Goal: Communication & Community: Connect with others

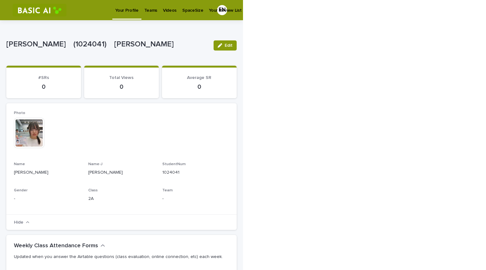
click at [163, 7] on p "Videos" at bounding box center [170, 6] width 14 height 13
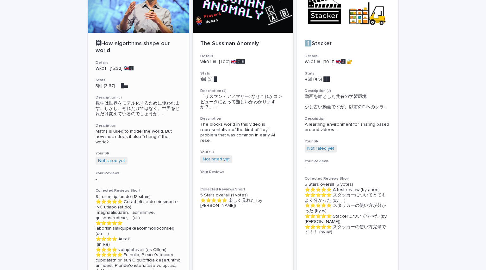
scroll to position [74, 0]
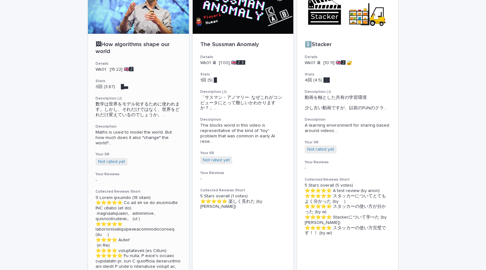
click at [147, 146] on div "🖼How algorithms shape our world Details Wk01 [15:22] 🇬🇧🅹️ Stats 3回 (3.67) 　█▅　　…" at bounding box center [138, 193] width 101 height 318
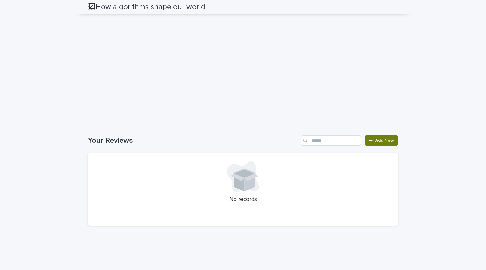
scroll to position [614, 0]
click at [369, 142] on icon at bounding box center [370, 140] width 3 height 3
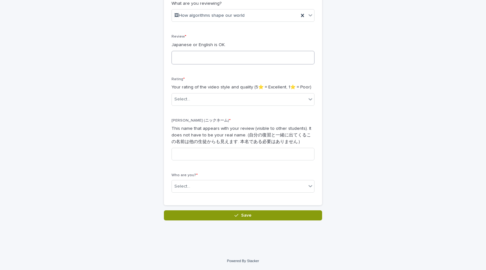
scroll to position [121, 0]
click at [232, 59] on textarea at bounding box center [242, 58] width 143 height 14
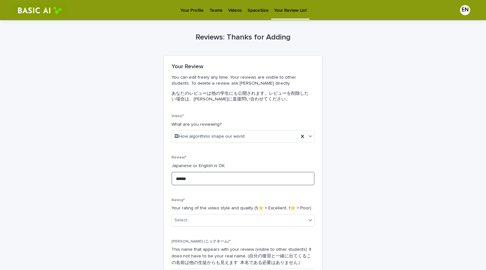
click at [223, 178] on textarea "******" at bounding box center [242, 179] width 143 height 14
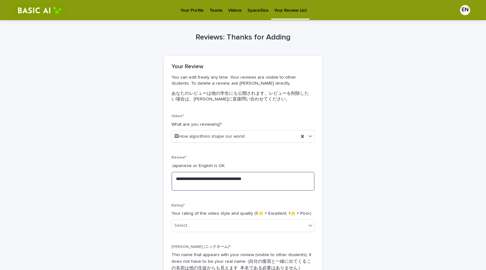
click at [233, 186] on textarea "**********" at bounding box center [242, 181] width 143 height 19
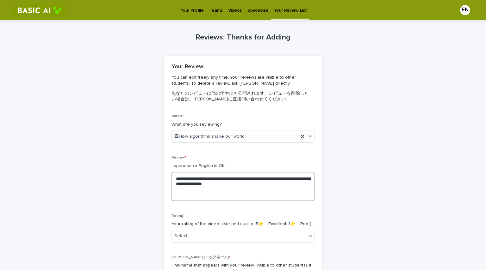
scroll to position [55, 0]
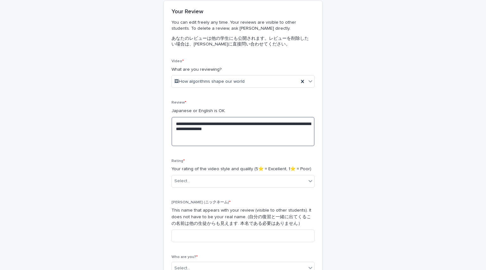
type textarea "**********"
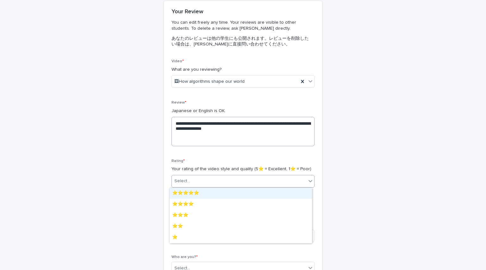
click at [233, 185] on div "Select..." at bounding box center [239, 181] width 134 height 10
click at [219, 191] on div "⭐️⭐️⭐️⭐️⭐️" at bounding box center [241, 193] width 142 height 11
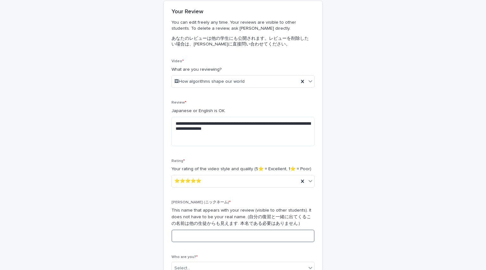
click at [225, 238] on input at bounding box center [242, 236] width 143 height 13
type input "*"
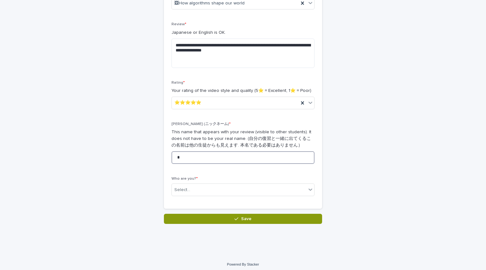
scroll to position [137, 0]
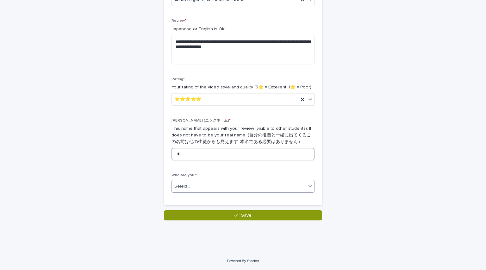
type input "*"
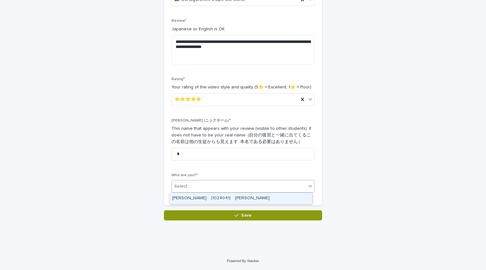
click at [207, 189] on div "Select..." at bounding box center [239, 187] width 134 height 10
click at [208, 197] on div "[PERSON_NAME]　(1024041)　[PERSON_NAME]" at bounding box center [241, 198] width 142 height 11
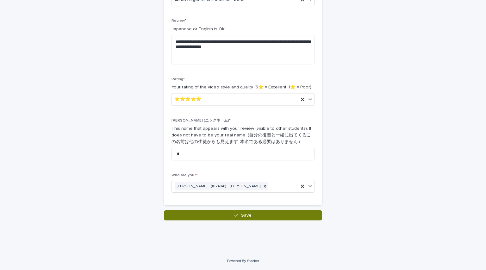
click at [219, 217] on button "Save" at bounding box center [243, 216] width 158 height 10
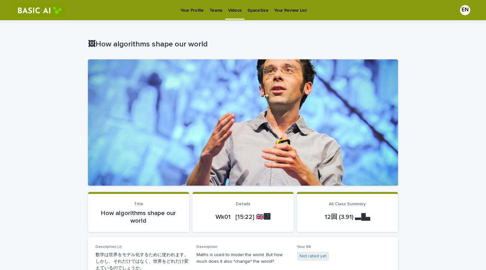
click at [236, 14] on link "Videos" at bounding box center [234, 9] width 19 height 19
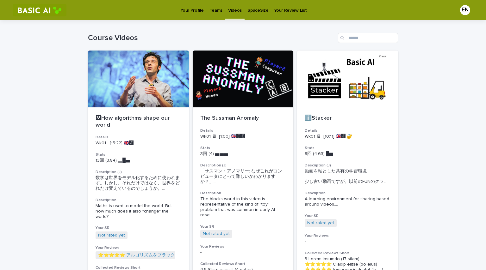
click at [370, 151] on p "8回 (4.63) █▆" at bounding box center [348, 153] width 86 height 5
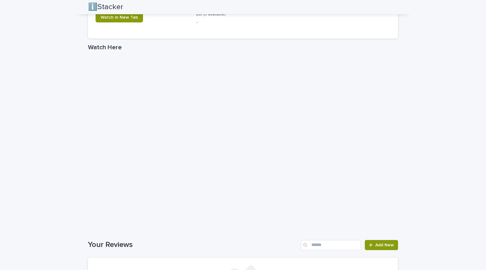
scroll to position [589, 0]
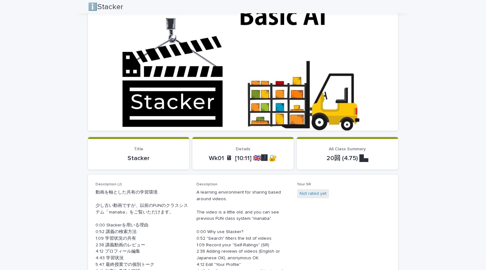
scroll to position [0, 0]
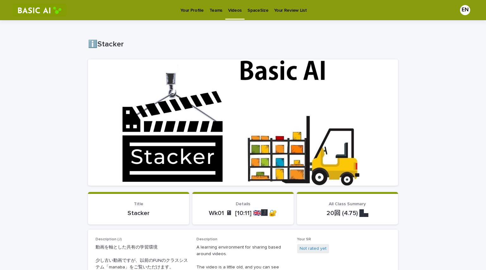
click at [213, 12] on p "Teams" at bounding box center [215, 6] width 13 height 13
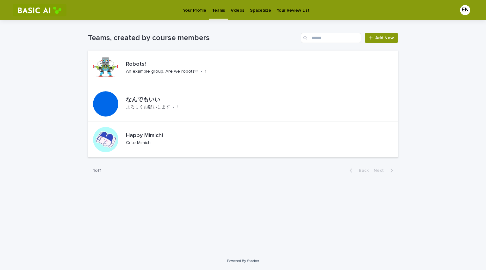
click at [56, 164] on div "Loading... Saving… Loading... Saving… Teams, created by course members Add New …" at bounding box center [243, 136] width 486 height 232
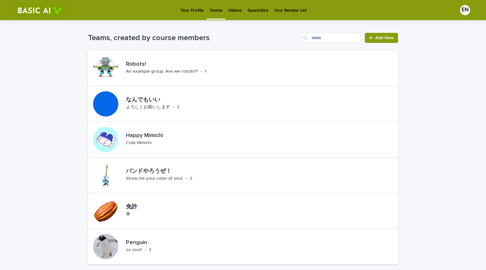
click at [236, 7] on p "Videos" at bounding box center [235, 6] width 14 height 13
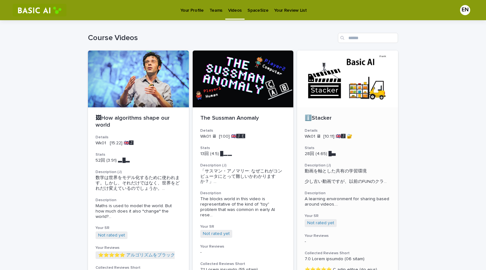
click at [319, 120] on p "ℹ️Stacker" at bounding box center [348, 118] width 86 height 7
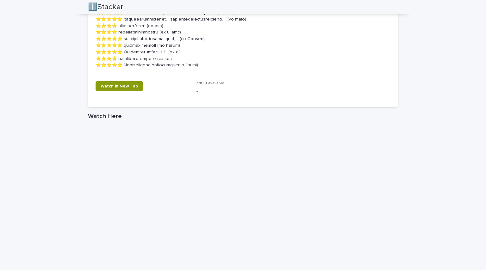
scroll to position [978, 0]
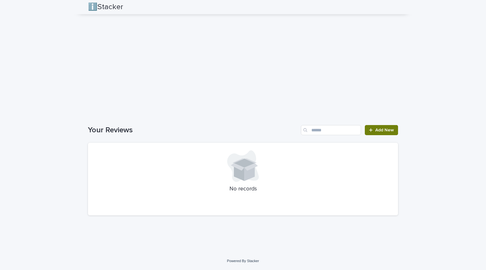
click at [384, 134] on link "Add New" at bounding box center [381, 130] width 33 height 10
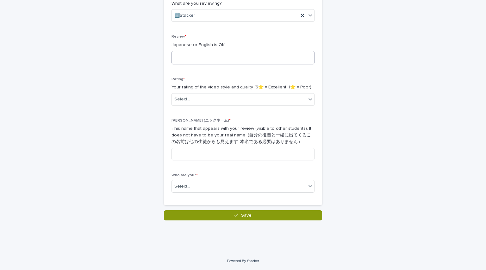
scroll to position [71, 0]
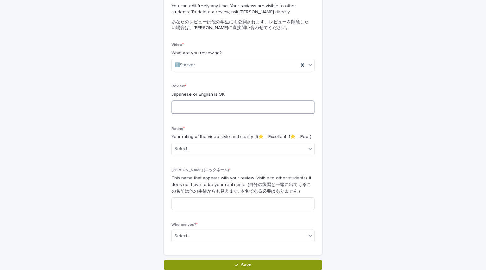
click at [184, 108] on textarea at bounding box center [242, 108] width 143 height 14
type textarea "**********"
click at [224, 139] on p "Your rating of the video style and quality (5⭐️ = Excellent, 1⭐️ = Poor)" at bounding box center [242, 137] width 143 height 7
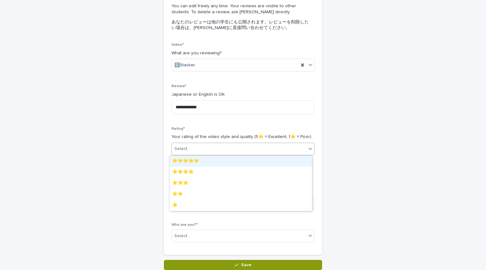
click at [225, 146] on div "Select..." at bounding box center [239, 149] width 134 height 10
click at [220, 160] on div "⭐️⭐️⭐️⭐️⭐️" at bounding box center [241, 161] width 142 height 11
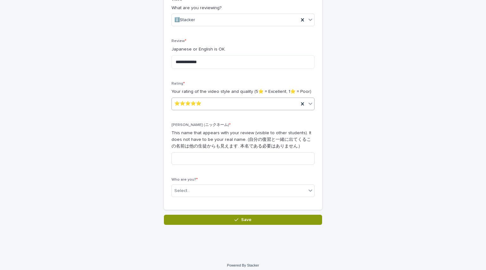
scroll to position [121, 0]
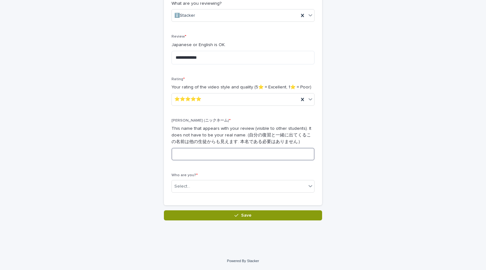
click at [218, 159] on input at bounding box center [242, 154] width 143 height 13
type input "*"
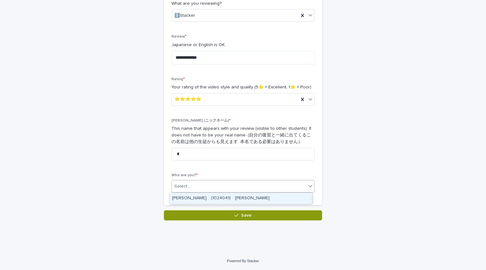
click at [205, 188] on div "Select..." at bounding box center [239, 187] width 134 height 10
click at [201, 200] on div "[PERSON_NAME]　(1024041)　[PERSON_NAME]" at bounding box center [241, 198] width 142 height 11
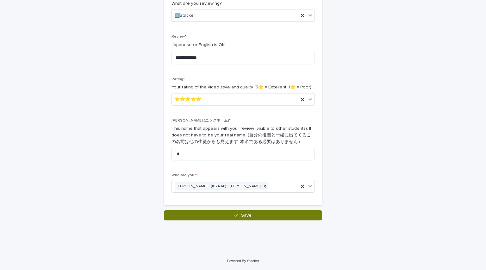
click at [204, 219] on button "Save" at bounding box center [243, 216] width 158 height 10
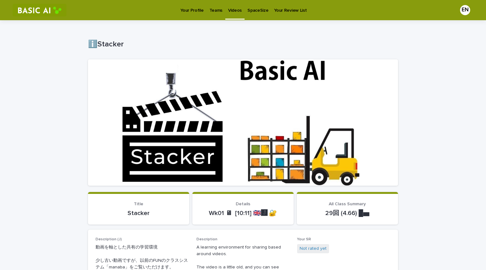
click at [237, 9] on p "Videos" at bounding box center [235, 6] width 14 height 13
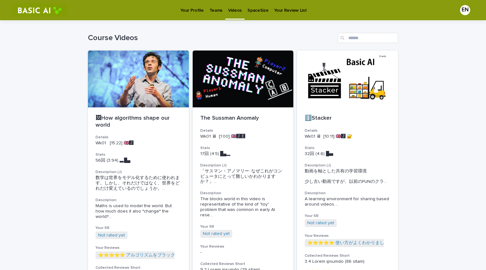
click at [195, 9] on p "Your Profile" at bounding box center [191, 6] width 23 height 13
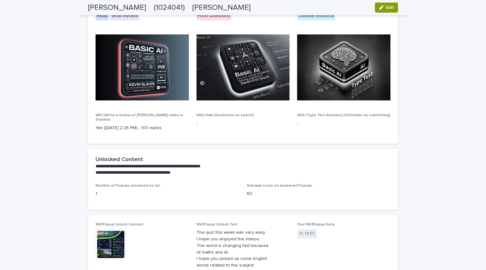
scroll to position [467, 0]
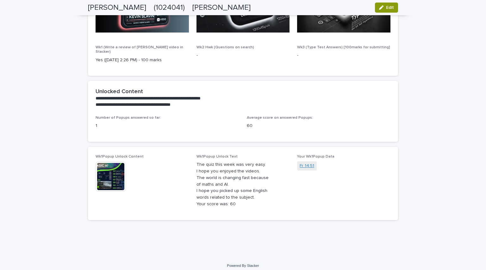
click at [300, 163] on link "Fr 14:51" at bounding box center [306, 166] width 15 height 7
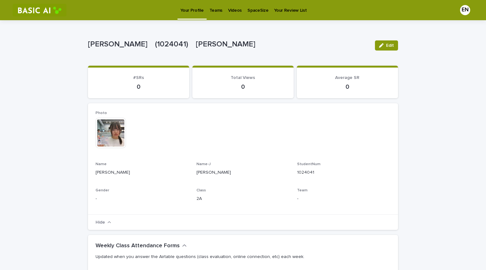
click at [213, 4] on p "Teams" at bounding box center [215, 6] width 13 height 13
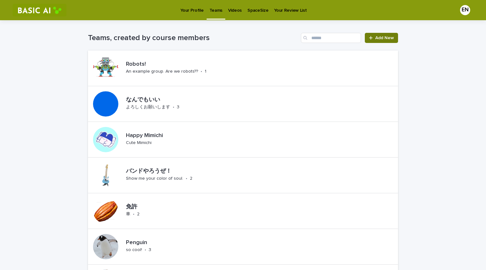
click at [379, 39] on span "Add New" at bounding box center [384, 38] width 19 height 4
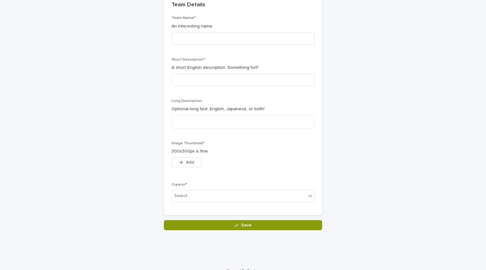
scroll to position [62, 0]
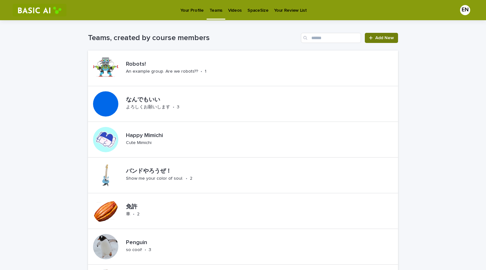
click at [378, 41] on link "Add New" at bounding box center [381, 38] width 33 height 10
click at [196, 9] on p "Your Profile" at bounding box center [191, 6] width 23 height 13
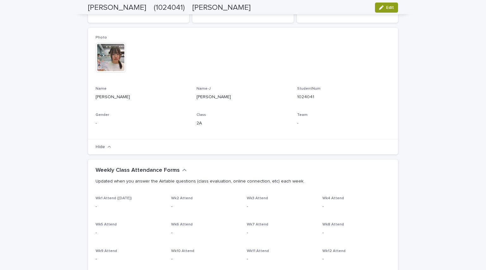
scroll to position [76, 0]
click at [305, 114] on p "Team" at bounding box center [343, 115] width 93 height 4
click at [297, 121] on p "-" at bounding box center [343, 123] width 93 height 7
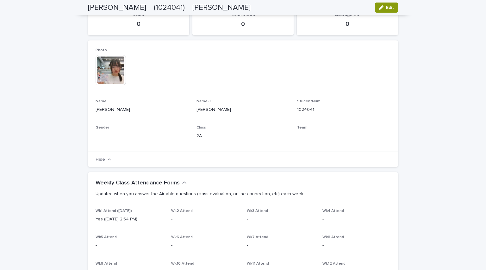
scroll to position [0, 0]
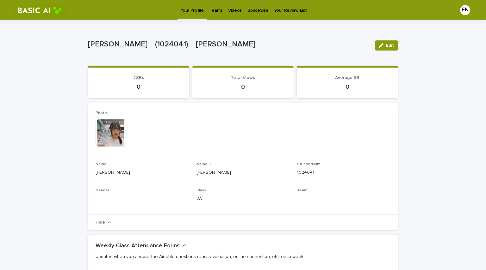
click at [211, 8] on p "Teams" at bounding box center [215, 6] width 13 height 13
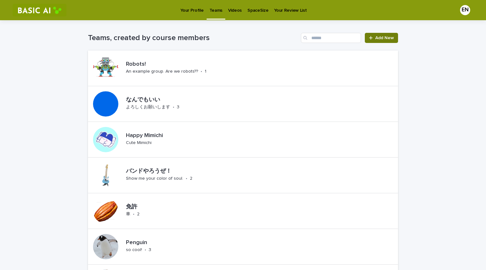
click at [377, 37] on span "Add New" at bounding box center [384, 38] width 19 height 4
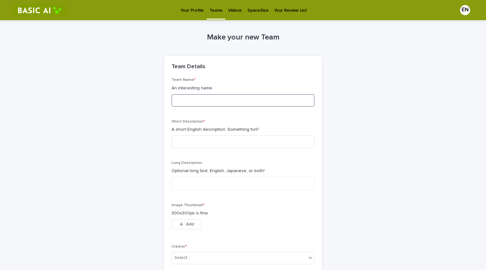
click at [209, 104] on input at bounding box center [242, 100] width 143 height 13
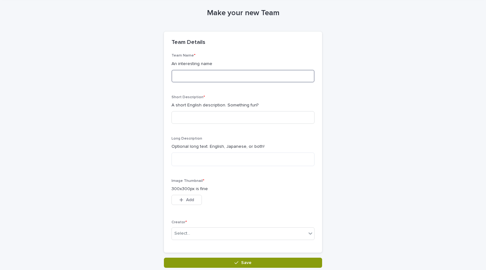
scroll to position [71, 0]
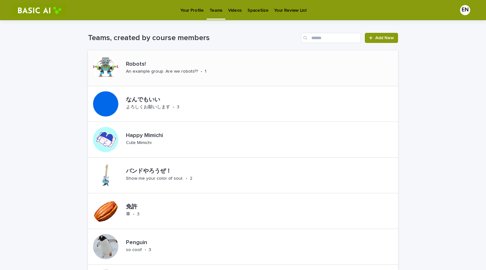
click at [190, 14] on link "Your Profile" at bounding box center [191, 10] width 29 height 20
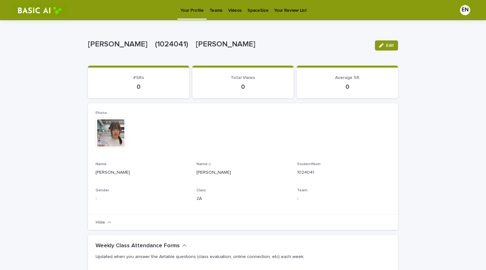
click at [219, 16] on link "Teams" at bounding box center [216, 10] width 19 height 20
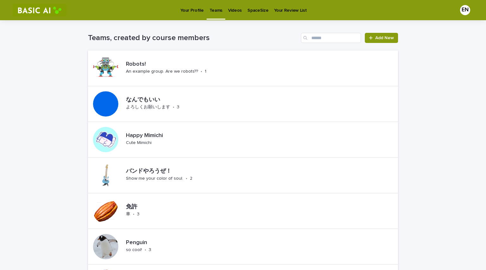
click at [464, 12] on div "EN" at bounding box center [465, 10] width 10 height 10
click at [464, 12] on div at bounding box center [243, 10] width 486 height 20
click at [370, 36] on icon at bounding box center [371, 38] width 4 height 4
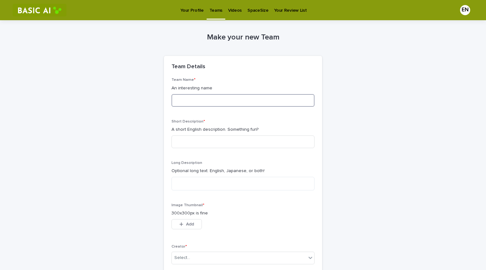
click at [201, 104] on input at bounding box center [242, 100] width 143 height 13
click at [199, 101] on input at bounding box center [242, 100] width 143 height 13
type input "******"
click at [213, 142] on input at bounding box center [242, 142] width 143 height 13
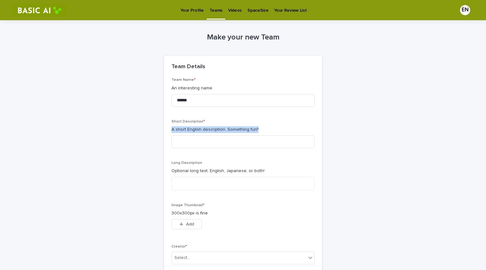
drag, startPoint x: 170, startPoint y: 128, endPoint x: 266, endPoint y: 134, distance: 95.4
click at [266, 134] on div "Short Description * A short English description. Something fun?" at bounding box center [242, 137] width 143 height 34
click at [198, 144] on input at bounding box center [242, 142] width 143 height 13
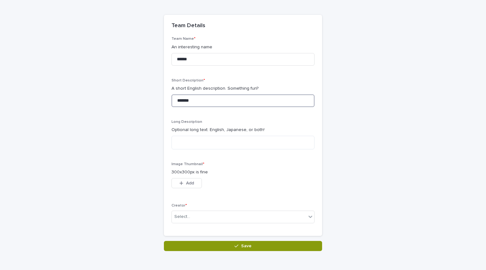
scroll to position [44, 0]
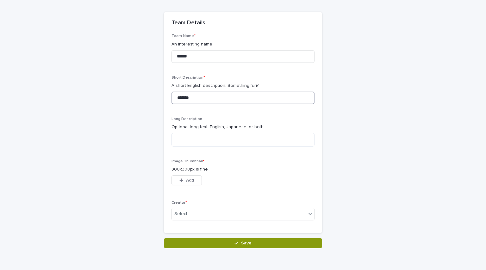
type input "*******"
click at [198, 144] on textarea at bounding box center [242, 140] width 143 height 14
click at [211, 139] on textarea at bounding box center [242, 140] width 143 height 14
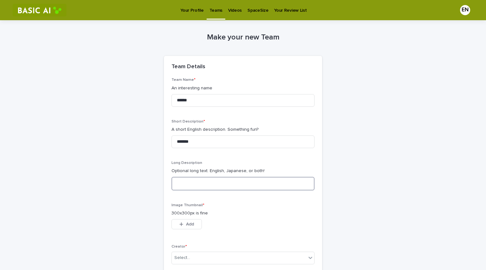
scroll to position [71, 0]
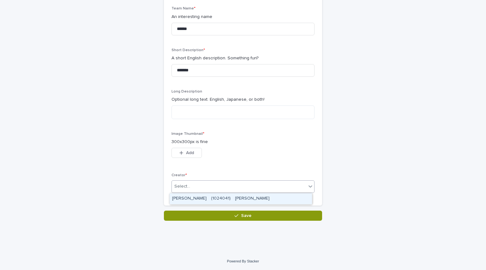
click at [203, 184] on div "Select..." at bounding box center [239, 187] width 134 height 10
click at [200, 196] on div "[PERSON_NAME]　(1024041)　[PERSON_NAME]" at bounding box center [241, 199] width 142 height 11
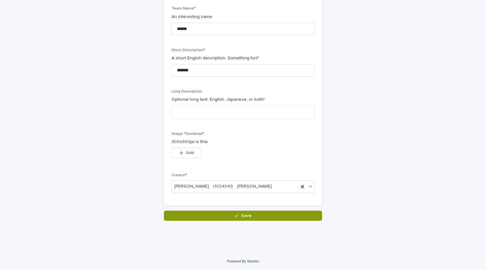
click at [93, 119] on div "Make your new Team Loading... Saving… Loading... Saving… Loading... Saving… Tea…" at bounding box center [243, 85] width 310 height 272
click at [186, 151] on span "Add" at bounding box center [190, 153] width 8 height 4
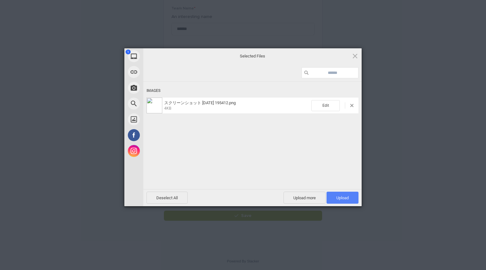
click at [340, 196] on span "Upload 1" at bounding box center [342, 198] width 12 height 5
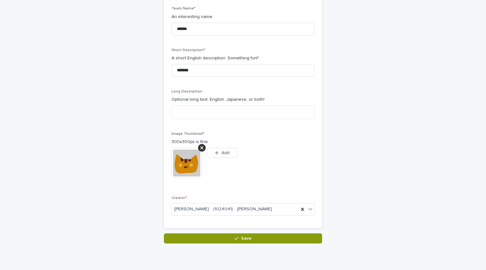
scroll to position [83, 0]
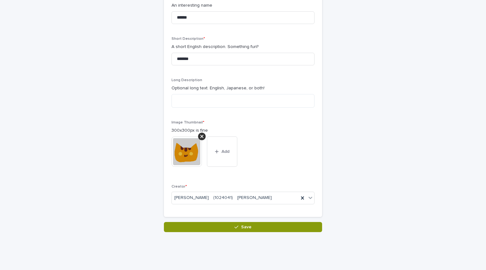
click at [185, 157] on img at bounding box center [186, 152] width 30 height 30
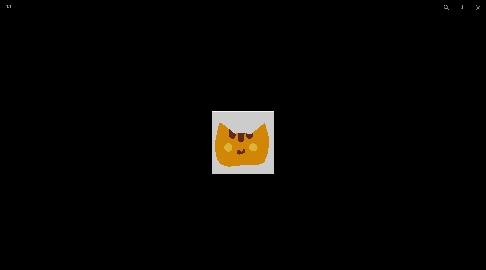
click at [408, 166] on picture at bounding box center [243, 143] width 486 height 256
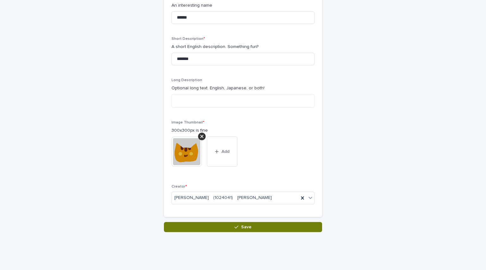
click at [264, 224] on button "Save" at bounding box center [243, 227] width 158 height 10
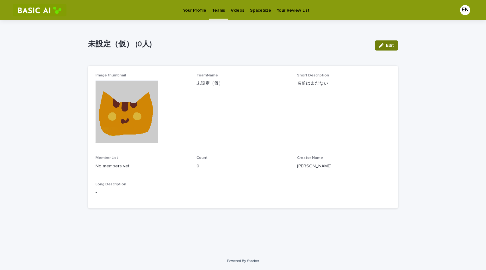
click at [379, 44] on icon "button" at bounding box center [381, 45] width 4 height 4
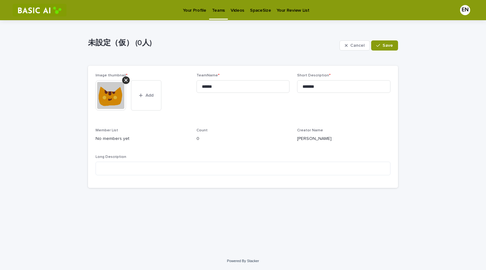
click at [379, 44] on icon "button" at bounding box center [378, 45] width 4 height 4
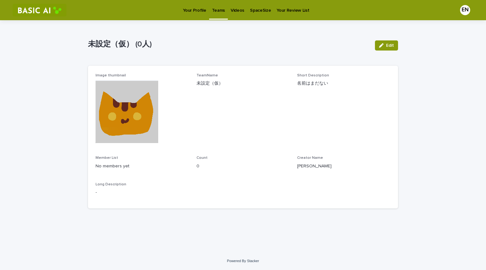
click at [215, 9] on p "Teams" at bounding box center [218, 6] width 13 height 13
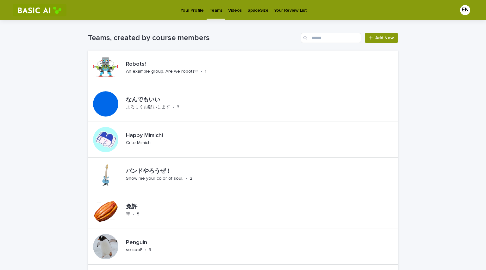
click at [191, 4] on p "Your Profile" at bounding box center [191, 6] width 23 height 13
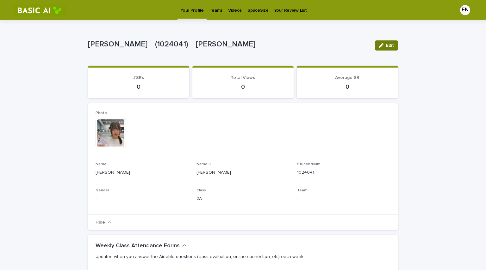
click at [375, 43] on button "Edit" at bounding box center [386, 45] width 23 height 10
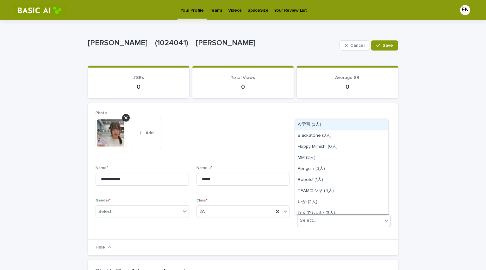
click at [319, 219] on div "Select..." at bounding box center [339, 221] width 85 height 10
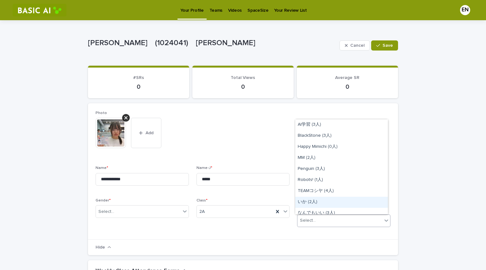
scroll to position [82, 0]
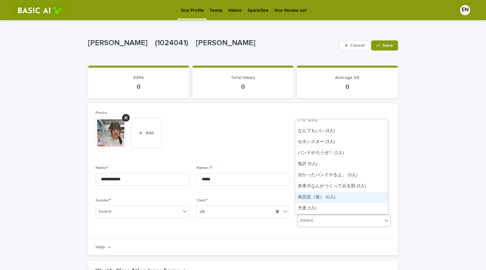
click at [318, 199] on div "未設定（仮） (0人)" at bounding box center [341, 197] width 93 height 11
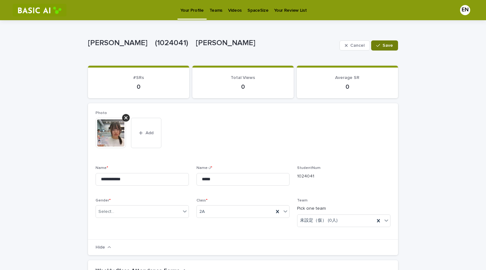
click at [379, 47] on div "button" at bounding box center [379, 45] width 6 height 4
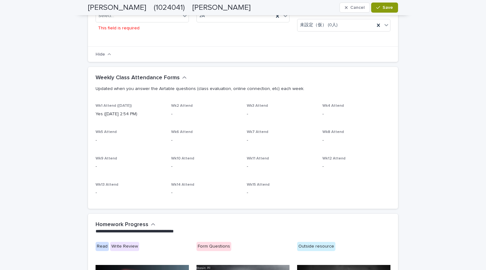
scroll to position [0, 0]
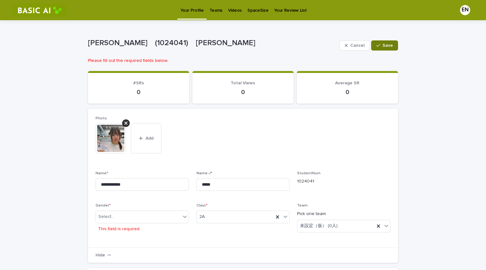
click at [379, 46] on div "button" at bounding box center [379, 45] width 6 height 4
click at [130, 221] on div "Select..." at bounding box center [138, 217] width 85 height 10
click at [116, 230] on div "M" at bounding box center [140, 229] width 93 height 11
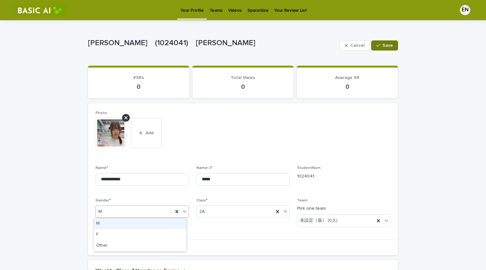
click at [151, 213] on div "M" at bounding box center [134, 212] width 77 height 10
click at [132, 233] on div "F" at bounding box center [140, 235] width 93 height 11
click at [389, 44] on span "Save" at bounding box center [387, 45] width 10 height 4
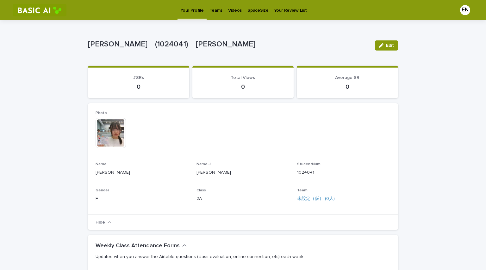
click at [212, 11] on p "Teams" at bounding box center [215, 6] width 13 height 13
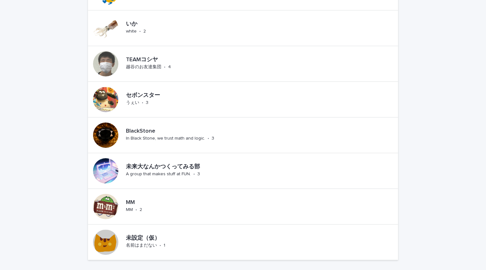
scroll to position [422, 0]
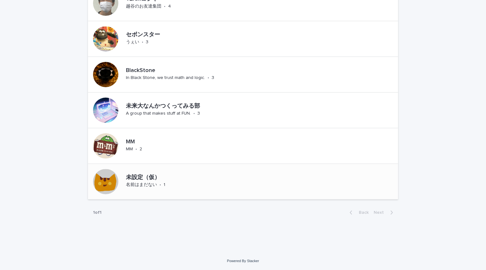
click at [134, 185] on p "名前はまだない" at bounding box center [141, 184] width 31 height 5
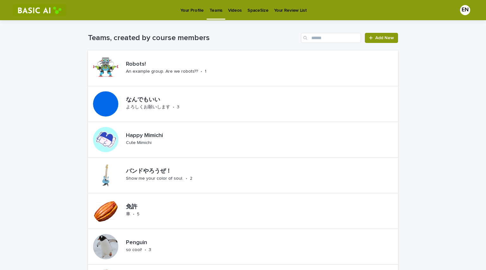
scroll to position [422, 0]
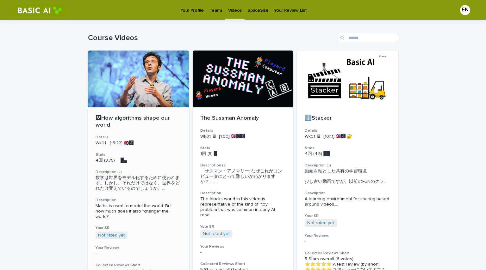
click at [150, 165] on div "🖼How algorithms shape our world Details Wk01 [15:22] 🇬🇧🅹️ Stats 4回 (3.75) 　█▄　　…" at bounding box center [138, 269] width 101 height 323
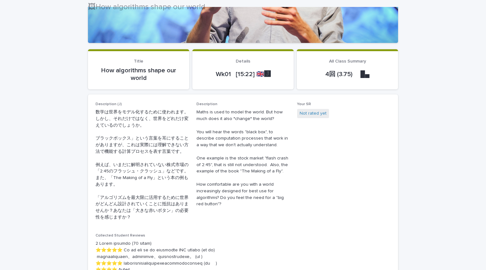
scroll to position [143, 0]
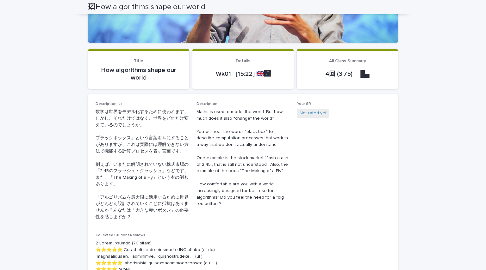
click at [268, 158] on p "Maths is used to model the world. But how much does it also *change* the world?…" at bounding box center [242, 158] width 93 height 99
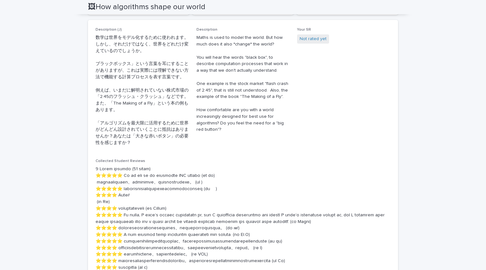
scroll to position [217, 0]
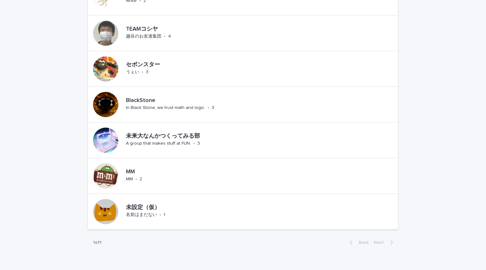
scroll to position [422, 0]
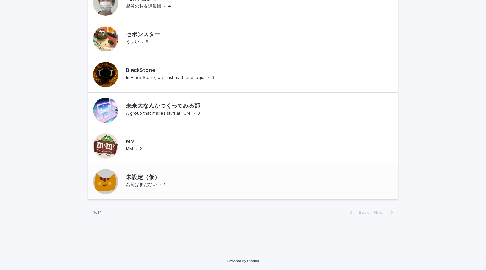
click at [160, 197] on div "未設定（仮） 名前はまだない • 1" at bounding box center [145, 181] width 114 height 35
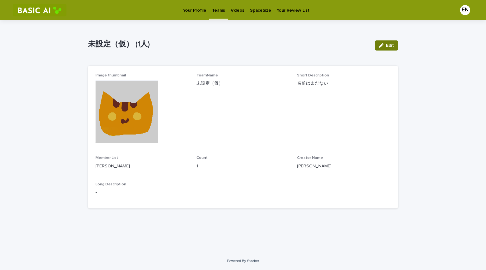
click at [390, 45] on span "Edit" at bounding box center [390, 45] width 8 height 4
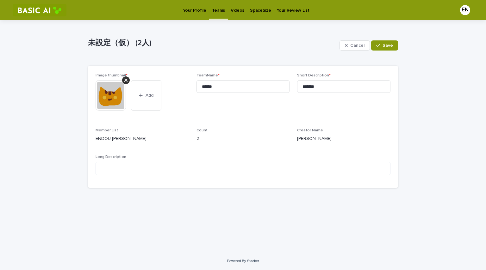
click at [390, 45] on span "Save" at bounding box center [387, 45] width 10 height 4
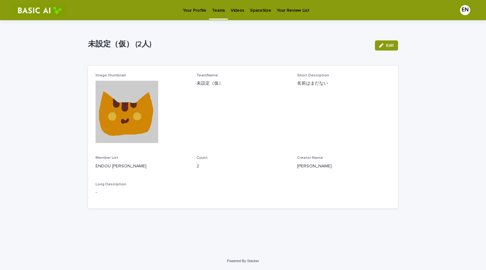
click at [206, 9] on div "Your Profile" at bounding box center [194, 6] width 29 height 13
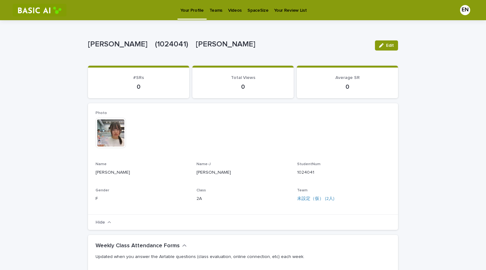
click at [119, 136] on img at bounding box center [111, 133] width 30 height 30
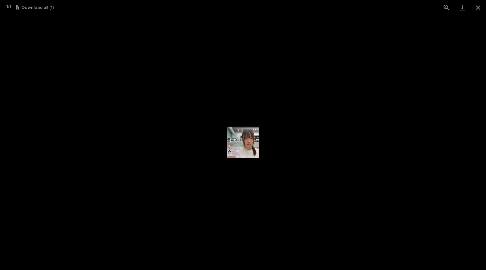
click at [119, 136] on picture at bounding box center [243, 143] width 486 height 256
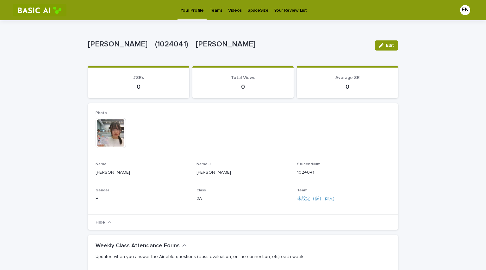
click at [217, 7] on p "Teams" at bounding box center [215, 6] width 13 height 13
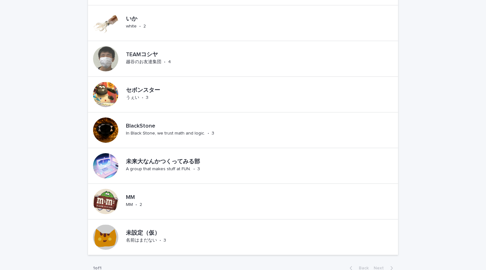
scroll to position [422, 0]
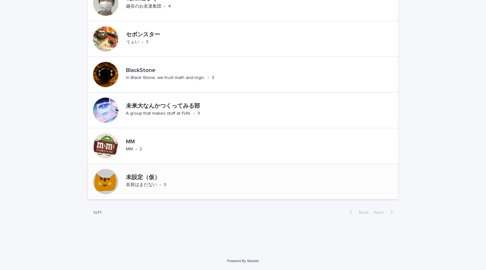
click at [173, 178] on p "未設定（仮）" at bounding box center [163, 178] width 74 height 7
